Goal: Communication & Community: Connect with others

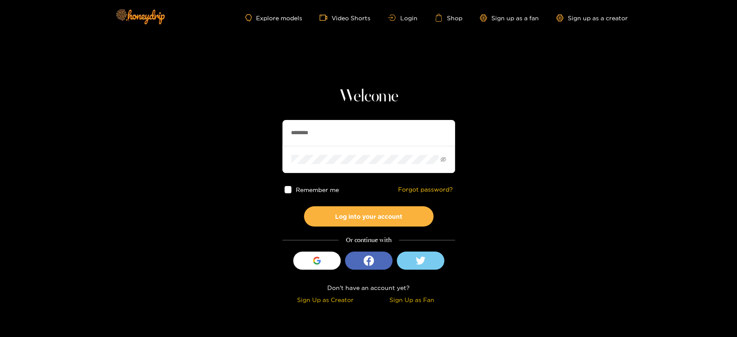
drag, startPoint x: 337, startPoint y: 133, endPoint x: 279, endPoint y: 136, distance: 57.9
click at [279, 136] on section "Welcome ******** Remember me Forgot password? Log into your account Or continue…" at bounding box center [368, 153] width 737 height 307
paste input "*"
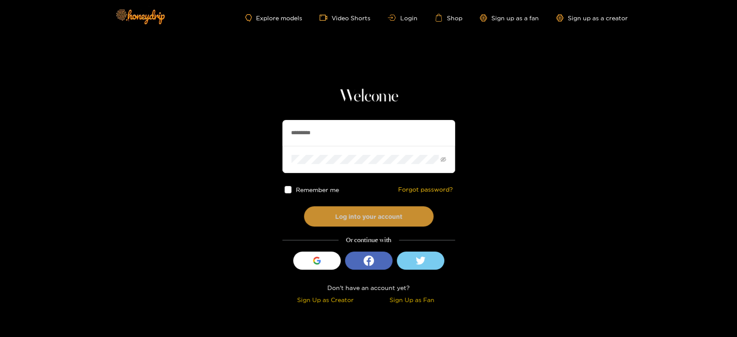
type input "*********"
click at [323, 211] on button "Log into your account" at bounding box center [368, 216] width 129 height 20
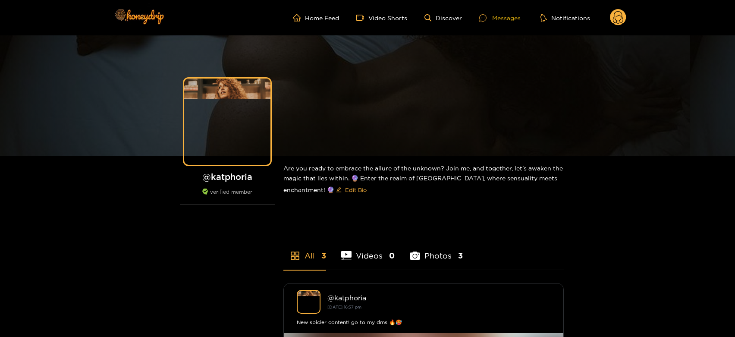
click at [503, 19] on div "Messages" at bounding box center [500, 18] width 41 height 10
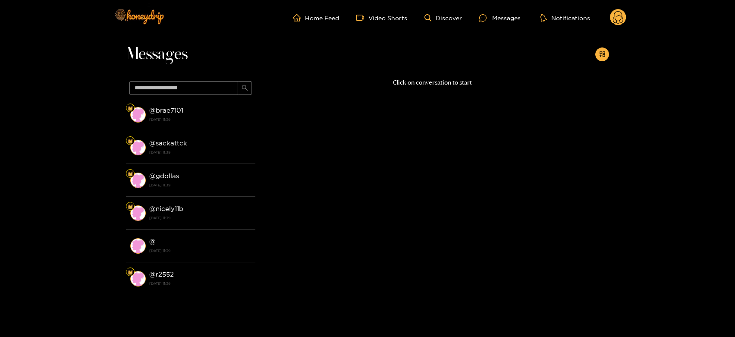
click at [183, 116] on strong "[DATE] 11:39" at bounding box center [200, 120] width 102 height 8
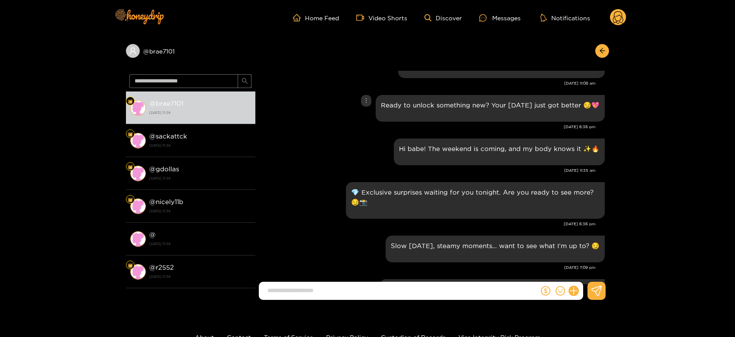
scroll to position [1412, 0]
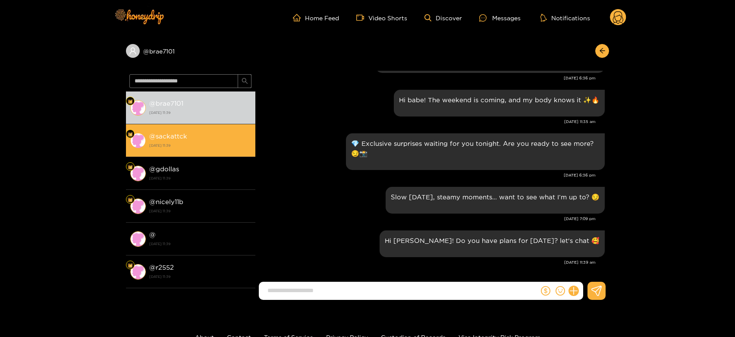
click at [211, 128] on li "@ sackattck [DATE] 11:39" at bounding box center [190, 140] width 129 height 33
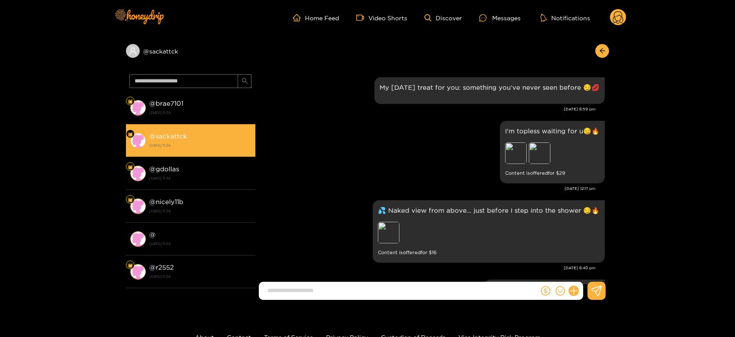
scroll to position [1412, 0]
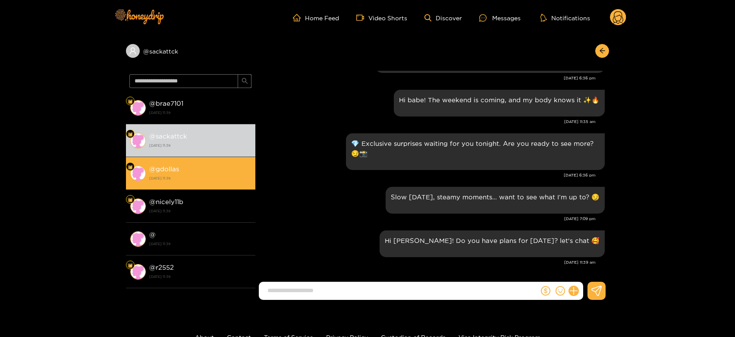
click at [218, 169] on div "@ gdollas [DATE] 11:39" at bounding box center [200, 173] width 102 height 19
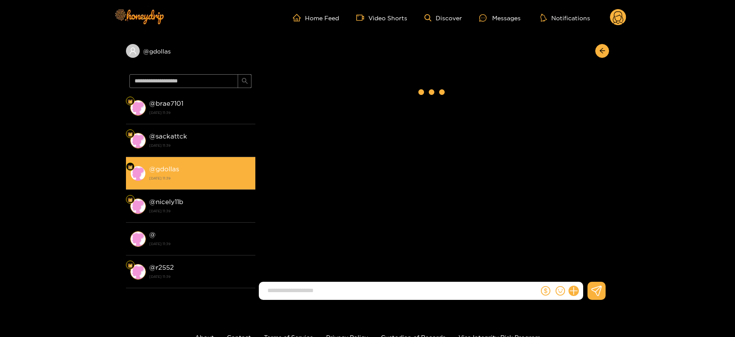
scroll to position [1412, 0]
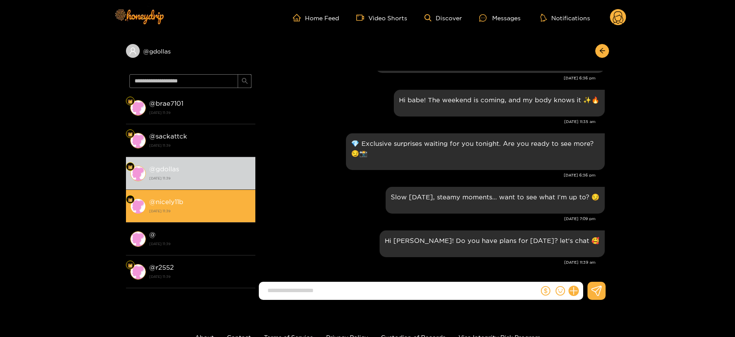
click at [204, 208] on strong "22 September 2025 11:39" at bounding box center [200, 211] width 102 height 8
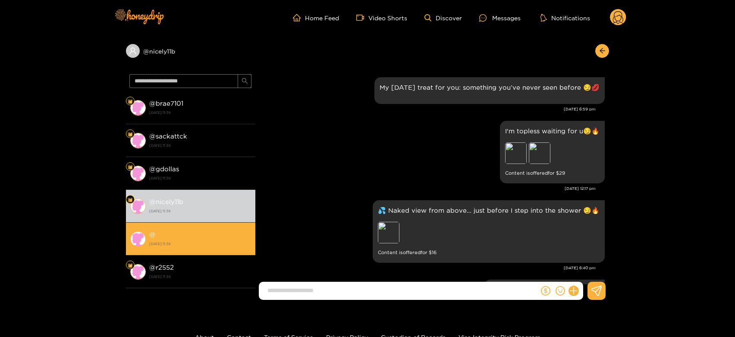
scroll to position [1412, 0]
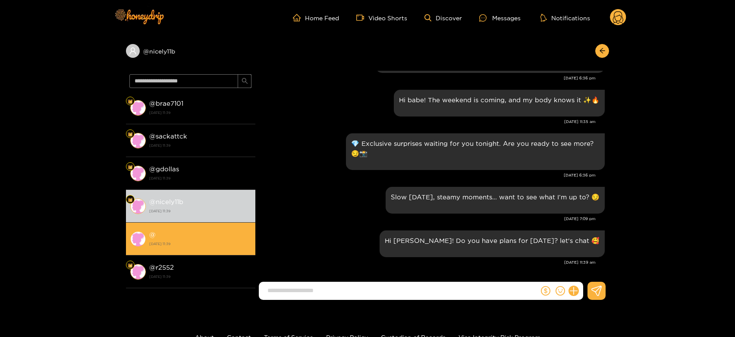
click at [193, 249] on li "@ 22 September 2025 11:39" at bounding box center [190, 239] width 129 height 33
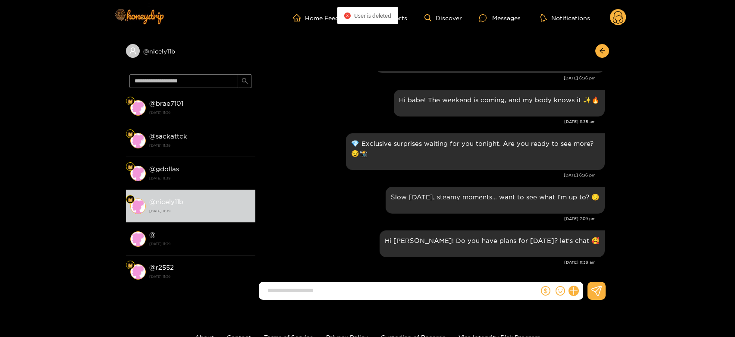
click at [622, 18] on icon at bounding box center [618, 18] width 10 height 15
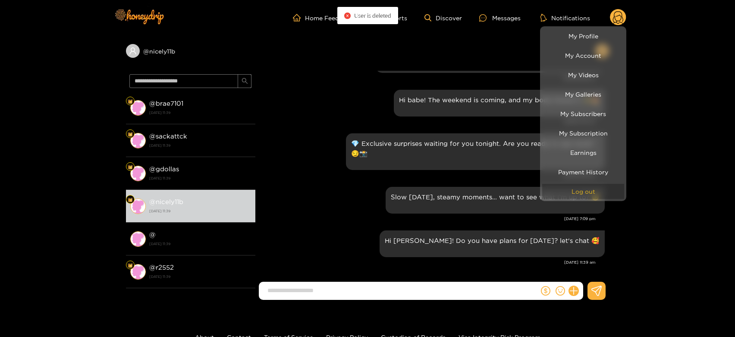
click at [565, 189] on button "Log out" at bounding box center [584, 191] width 82 height 15
